Goal: Information Seeking & Learning: Learn about a topic

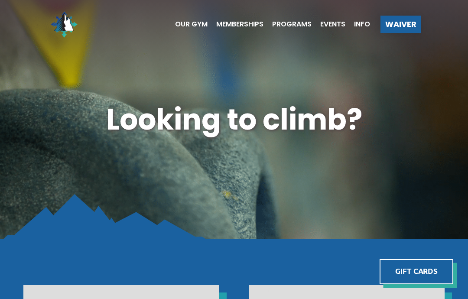
click at [362, 24] on span "Info" at bounding box center [362, 24] width 16 height 7
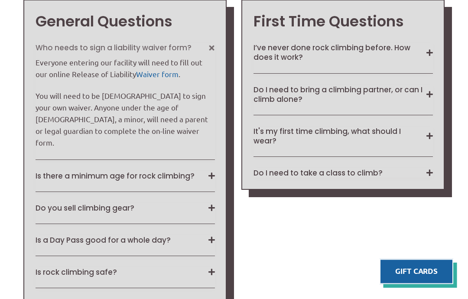
scroll to position [680, 0]
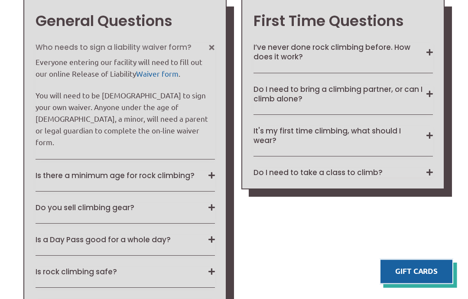
click at [366, 104] on button "Do I need to bring a climbing partner, or can I climb alone?" at bounding box center [344, 94] width 180 height 19
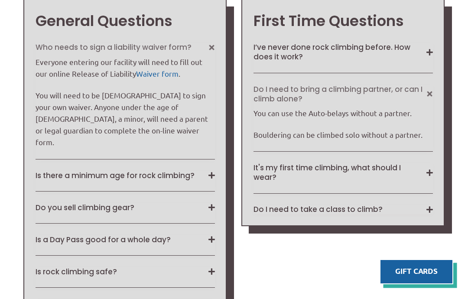
click at [369, 98] on button "Do I need to bring a climbing partner, or can I climb alone?" at bounding box center [344, 94] width 180 height 19
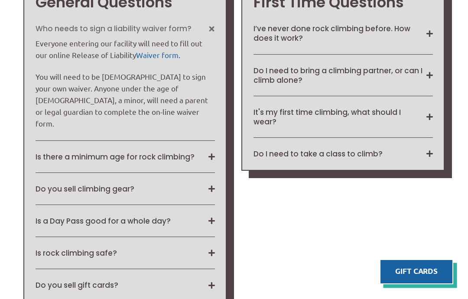
scroll to position [702, 0]
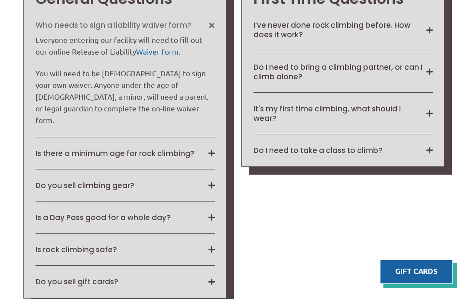
click at [358, 123] on button "It's my first time climbing, what should I wear?" at bounding box center [344, 113] width 180 height 19
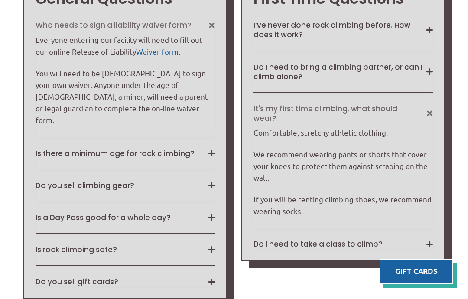
click at [358, 120] on button "It's my first time climbing, what should I wear?" at bounding box center [344, 113] width 180 height 19
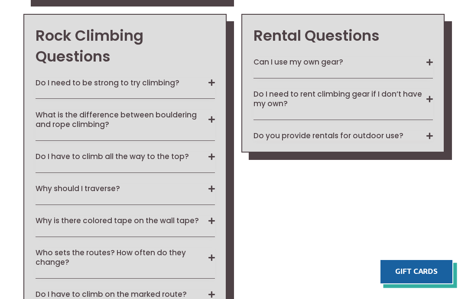
scroll to position [1004, 0]
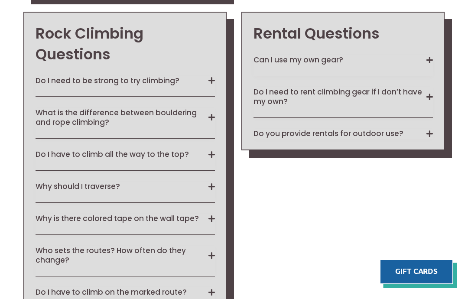
click at [177, 76] on button "Do I need to be strong to try climbing?" at bounding box center [126, 81] width 180 height 10
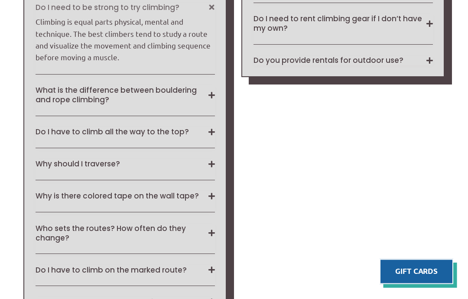
scroll to position [1078, 0]
click at [212, 97] on button "What is the difference between bouldering and rope climbing?" at bounding box center [126, 94] width 180 height 19
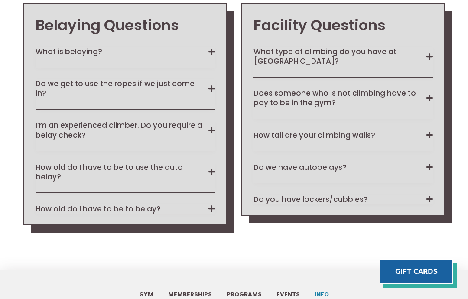
scroll to position [1433, 0]
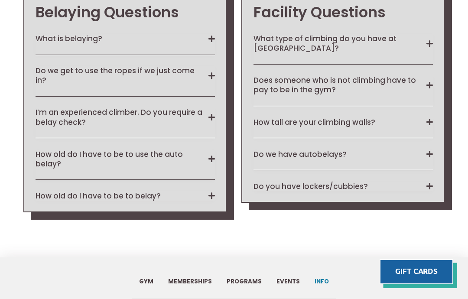
click at [210, 73] on button "Do we get to use the ropes if we just come in?" at bounding box center [126, 75] width 180 height 19
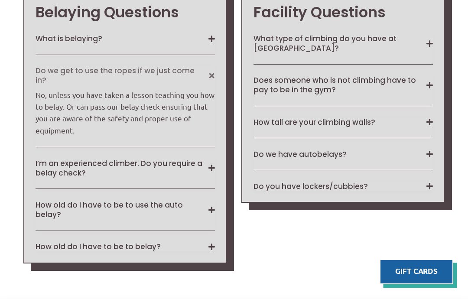
click at [205, 69] on button "Do we get to use the ropes if we just come in?" at bounding box center [126, 75] width 180 height 19
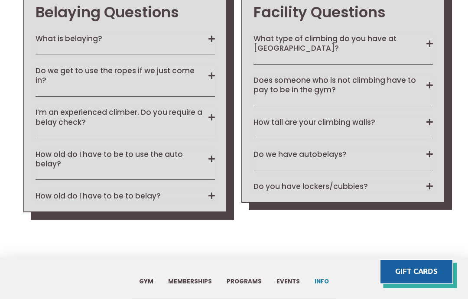
click at [217, 33] on div "Belaying Questions What is belaying? Belaying (French for “to stop”) is the pro…" at bounding box center [124, 101] width 203 height 223
click at [208, 34] on button "What is belaying?" at bounding box center [126, 39] width 180 height 10
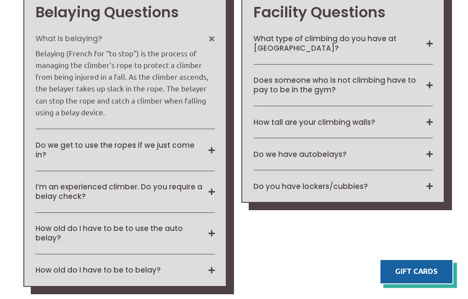
click at [209, 30] on div "Belaying Questions What is belaying? Belaying (French for “to stop”) is the pro…" at bounding box center [124, 138] width 203 height 297
click at [217, 26] on div "Belaying Questions What is belaying? Belaying (French for “to stop”) is the pro…" at bounding box center [124, 138] width 203 height 297
click at [223, 38] on div "Belaying Questions What is belaying? Belaying (French for “to stop”) is the pro…" at bounding box center [124, 138] width 203 height 297
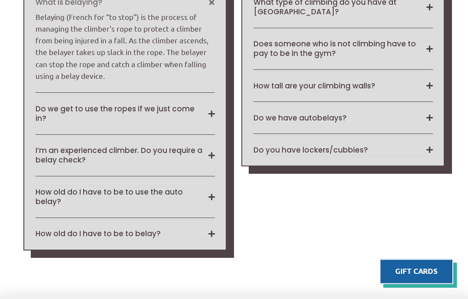
scroll to position [1469, 0]
click at [426, 108] on div "What type of climbing do you have at North Wall? We have around 200+ bouldering…" at bounding box center [344, 75] width 180 height 157
click at [429, 115] on button "Do we have autobelays?" at bounding box center [344, 118] width 180 height 10
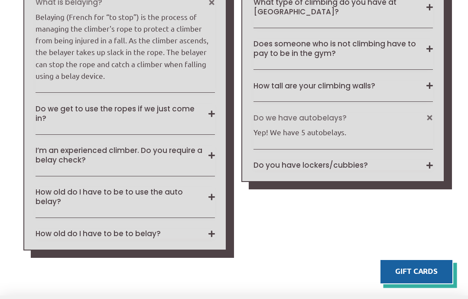
click at [423, 116] on button "Do we have autobelays?" at bounding box center [344, 118] width 180 height 10
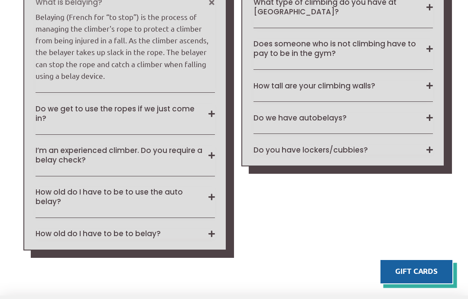
click at [424, 148] on button "Do you have lockers/cubbies?" at bounding box center [344, 150] width 180 height 10
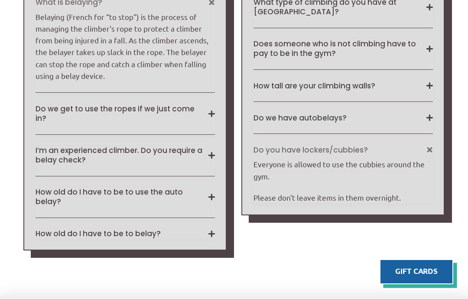
click at [432, 142] on div "What type of climbing do you have at North Wall? We have around 200+ bouldering…" at bounding box center [344, 100] width 180 height 206
click at [201, 229] on button "How old do I have to be to belay?" at bounding box center [126, 234] width 180 height 10
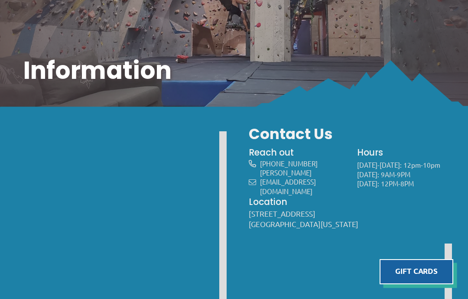
scroll to position [0, 0]
